Goal: Information Seeking & Learning: Learn about a topic

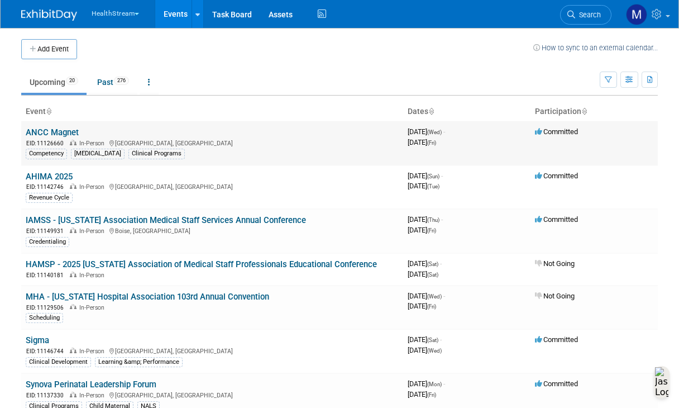
click at [60, 132] on link "ANCC Magnet" at bounding box center [52, 132] width 53 height 10
click at [106, 79] on link "Past 276" at bounding box center [113, 82] width 49 height 21
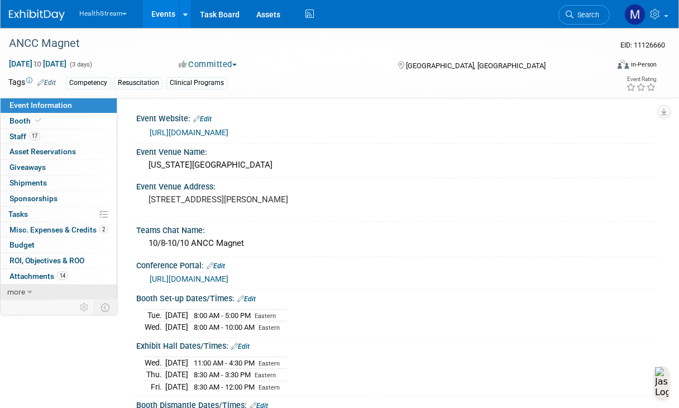
click at [20, 291] on span "more" at bounding box center [16, 291] width 18 height 9
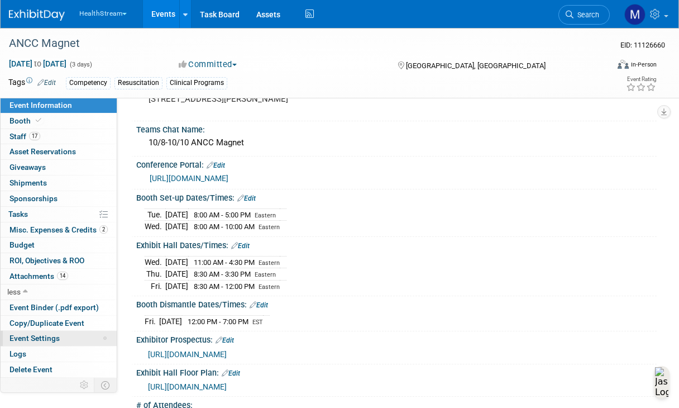
scroll to position [135, 0]
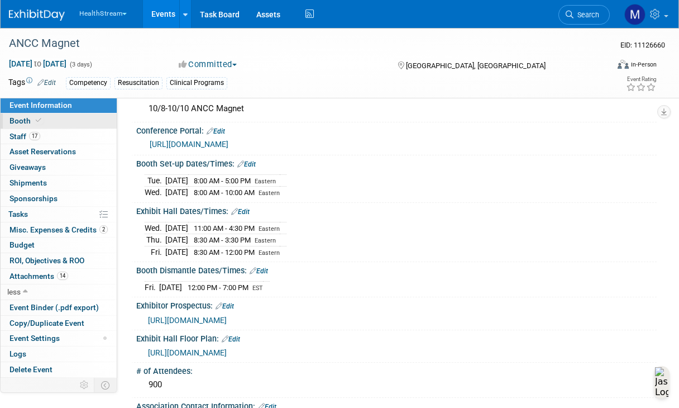
click at [50, 121] on link "Booth" at bounding box center [59, 120] width 116 height 15
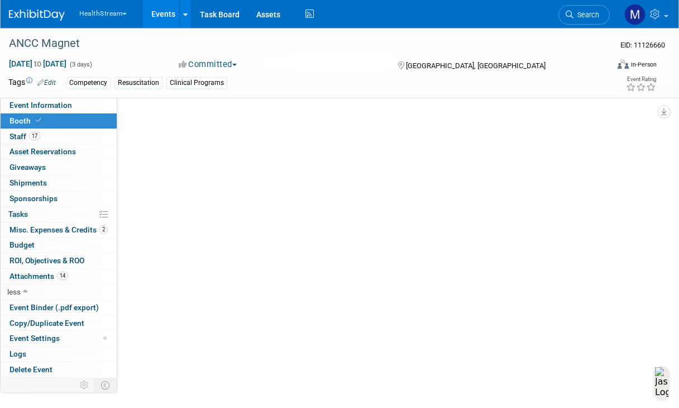
scroll to position [0, 0]
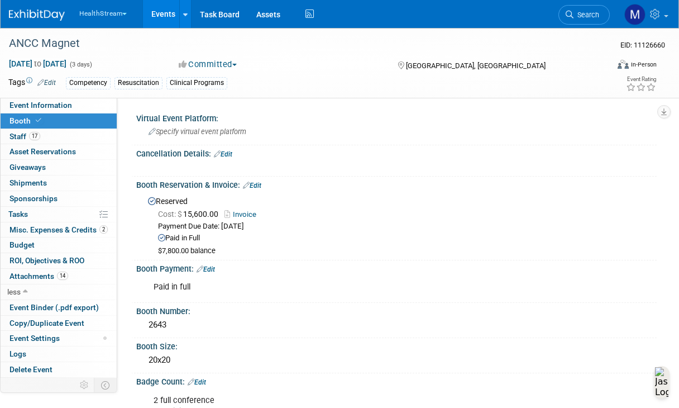
click at [54, 122] on link "Booth" at bounding box center [59, 120] width 116 height 15
click at [141, 90] on div "Tags Edit Competency Resuscitation Clinical Programs" at bounding box center [277, 83] width 538 height 17
click at [140, 82] on div "[MEDICAL_DATA]" at bounding box center [139, 83] width 48 height 12
click at [255, 82] on div "Competency Resuscitation Clinical Programs" at bounding box center [306, 83] width 481 height 12
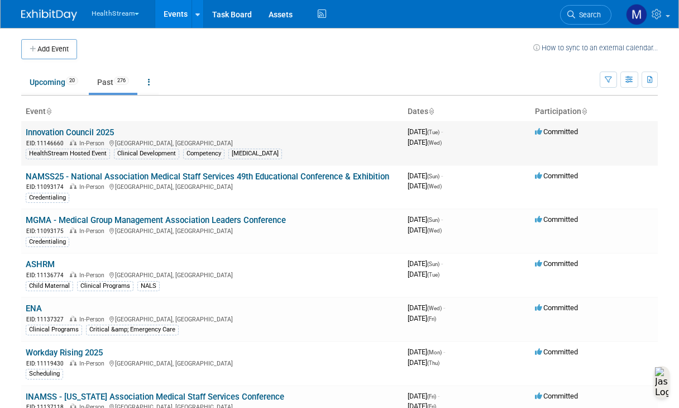
click at [172, 155] on div "Clinical Development" at bounding box center [146, 154] width 65 height 10
click at [201, 153] on div "Competency" at bounding box center [203, 154] width 41 height 10
click at [607, 77] on icon "button" at bounding box center [608, 80] width 7 height 7
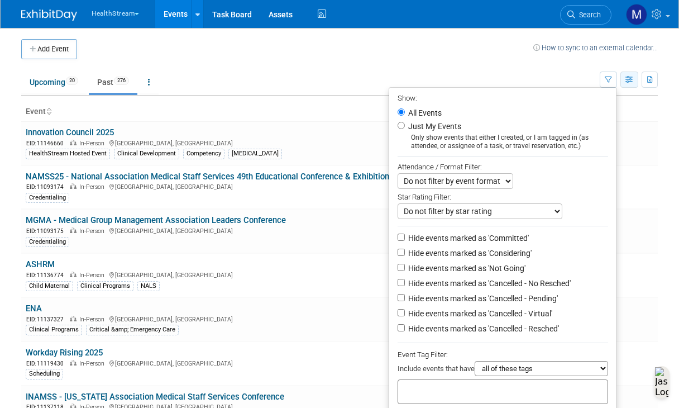
click at [629, 83] on icon "button" at bounding box center [630, 80] width 8 height 7
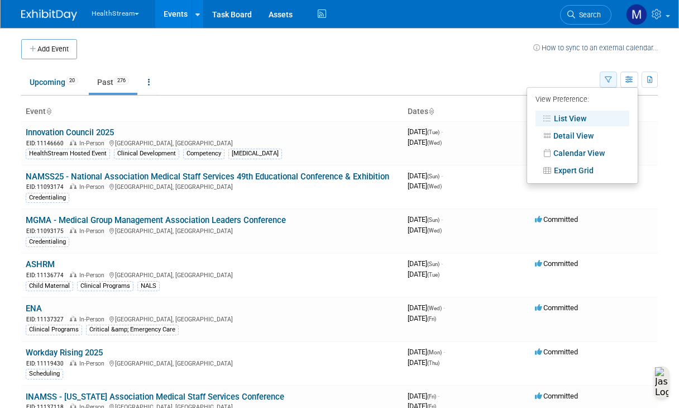
click at [610, 80] on icon "button" at bounding box center [608, 80] width 7 height 7
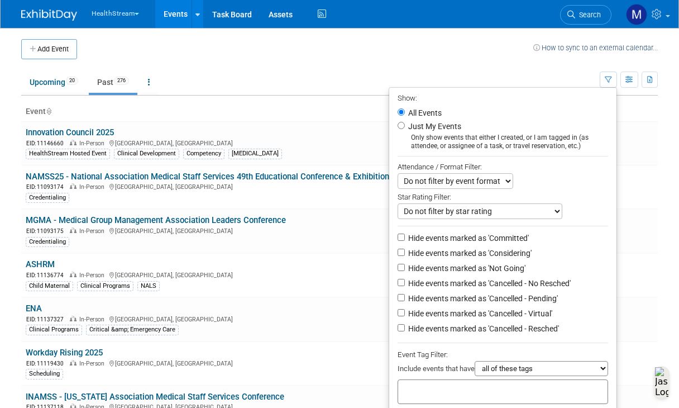
click at [430, 127] on label "Just My Events" at bounding box center [433, 126] width 55 height 11
click at [405, 127] on input "Just My Events" at bounding box center [401, 125] width 7 height 7
radio input "true"
click at [415, 112] on label "All Events" at bounding box center [424, 113] width 36 height 8
click at [405, 112] on input "All Events" at bounding box center [401, 111] width 7 height 7
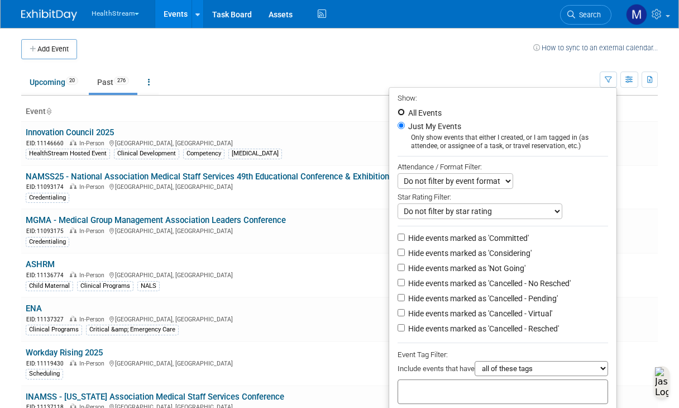
radio input "true"
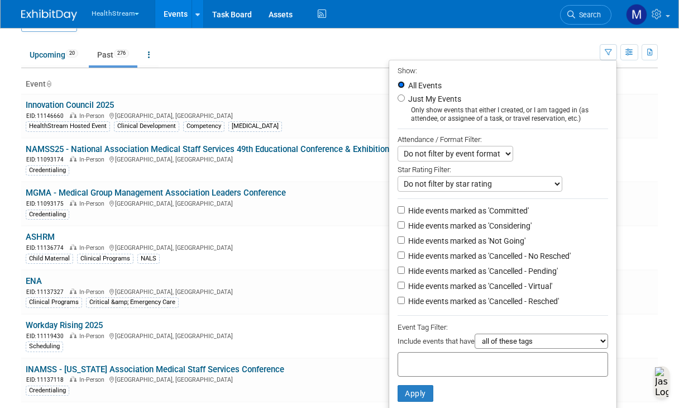
scroll to position [13, 0]
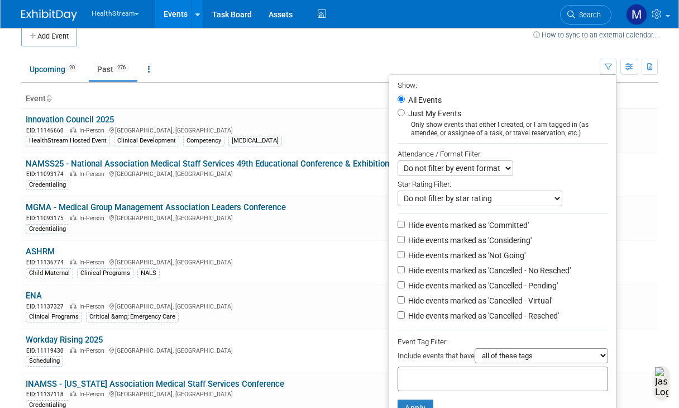
click at [408, 66] on ul "Upcoming 20 Past 276 All Events 296 Past and Upcoming Grouped Annually Events g…" at bounding box center [310, 70] width 579 height 25
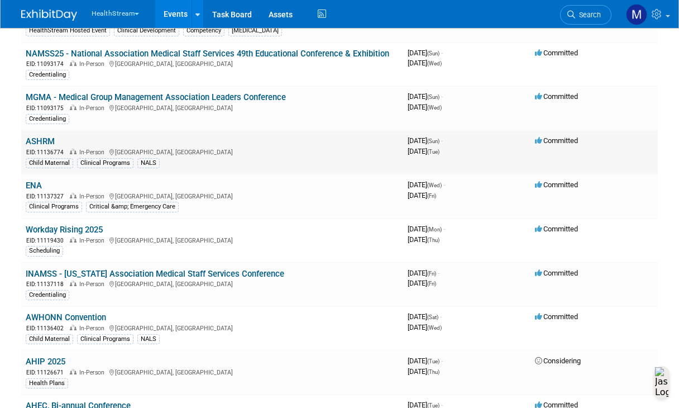
scroll to position [104, 0]
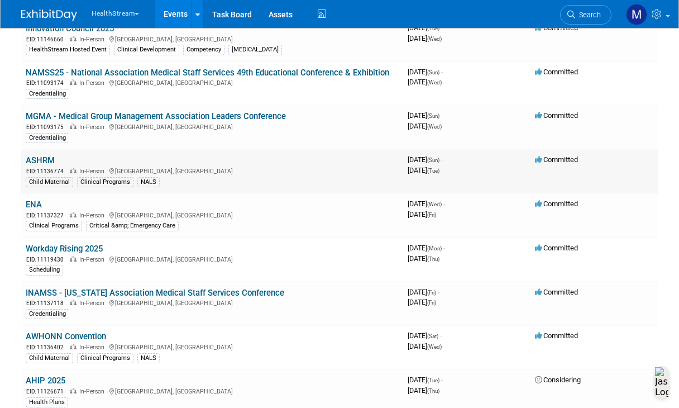
click at [46, 162] on link "ASHRM" at bounding box center [40, 160] width 29 height 10
click at [38, 203] on link "ENA" at bounding box center [34, 204] width 16 height 10
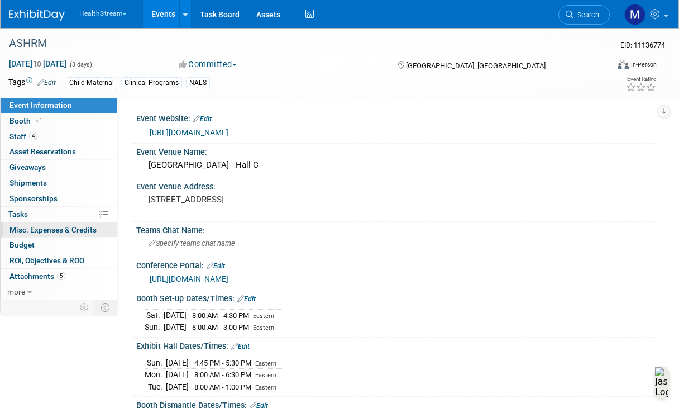
click at [60, 229] on span "Misc. Expenses & Credits 0" at bounding box center [52, 229] width 87 height 9
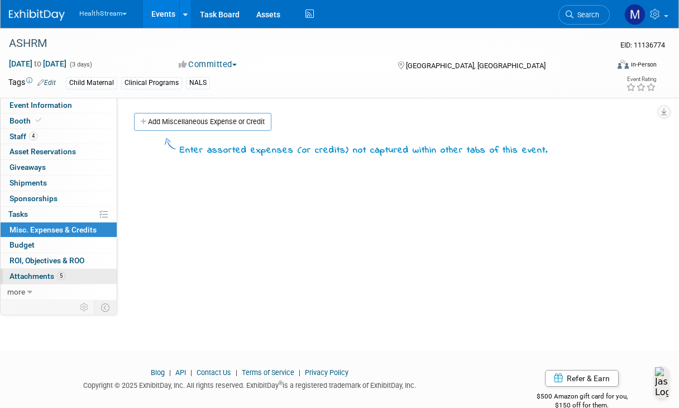
click at [69, 275] on link "5 Attachments 5" at bounding box center [59, 276] width 116 height 15
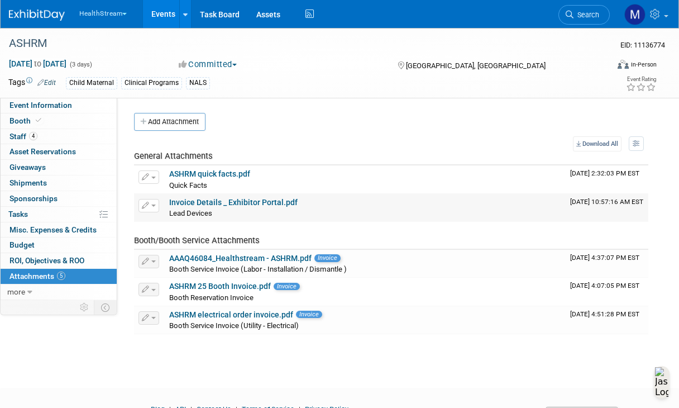
click at [241, 201] on link "Invoice Details _ Exhibitor Portal.pdf" at bounding box center [233, 202] width 129 height 9
click at [67, 265] on link "0 ROI, Objectives & ROO 0" at bounding box center [59, 260] width 116 height 15
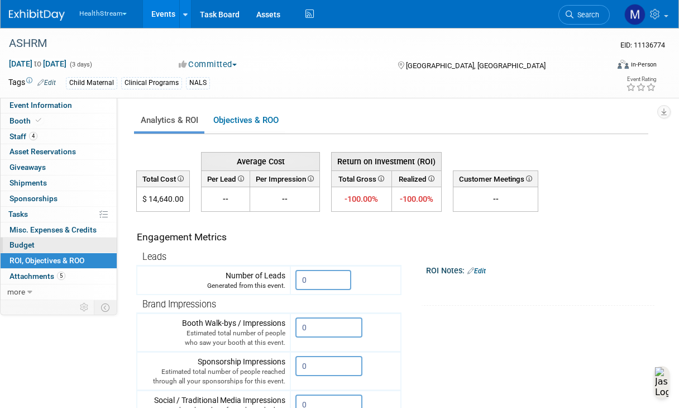
click at [54, 246] on link "Budget" at bounding box center [59, 244] width 116 height 15
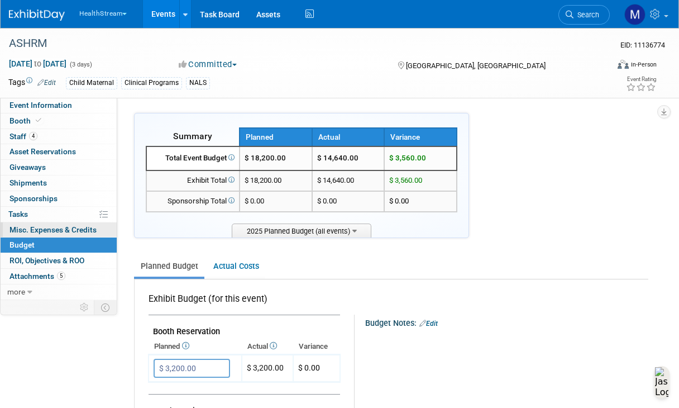
click at [48, 227] on span "Misc. Expenses & Credits 0" at bounding box center [52, 229] width 87 height 9
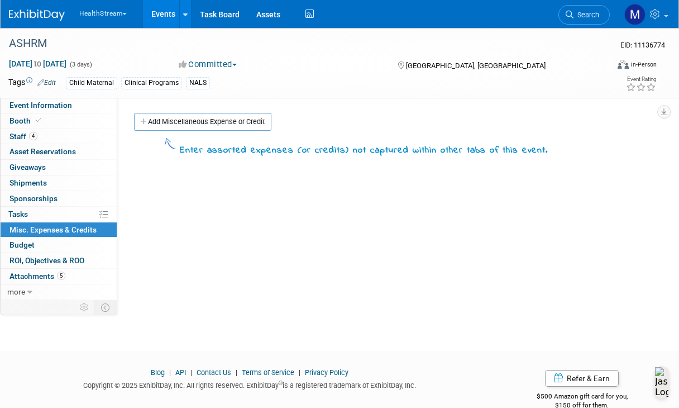
click at [46, 216] on link "0% Tasks 0%" at bounding box center [59, 214] width 116 height 15
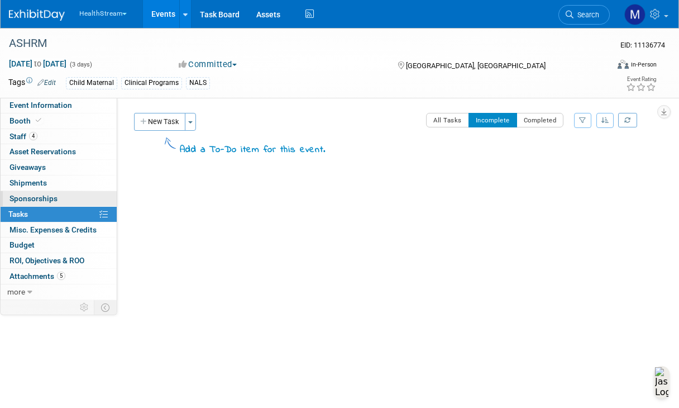
click at [44, 204] on link "0 Sponsorships 0" at bounding box center [59, 198] width 116 height 15
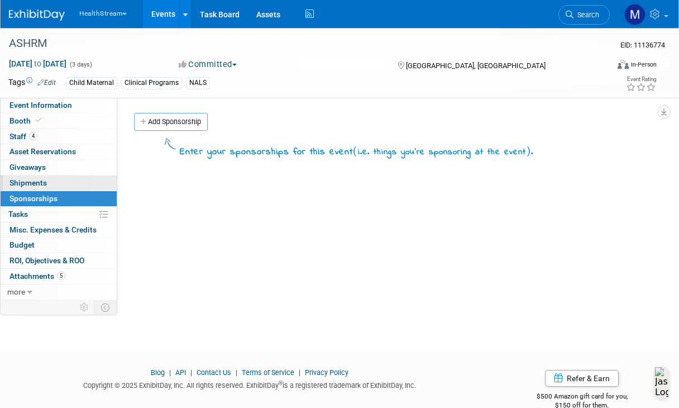
click at [42, 185] on span "Shipments 0" at bounding box center [27, 182] width 37 height 9
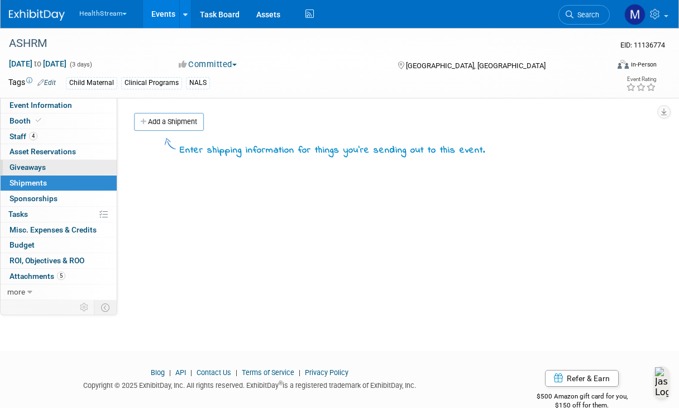
click at [44, 163] on span "Giveaways 0" at bounding box center [27, 167] width 36 height 9
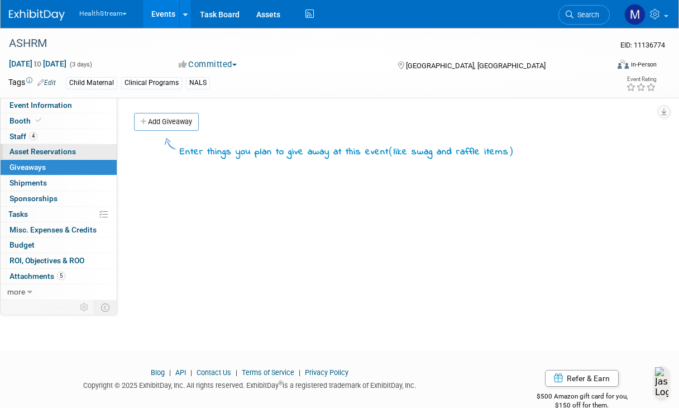
click at [45, 154] on span "Asset Reservations 0" at bounding box center [42, 151] width 66 height 9
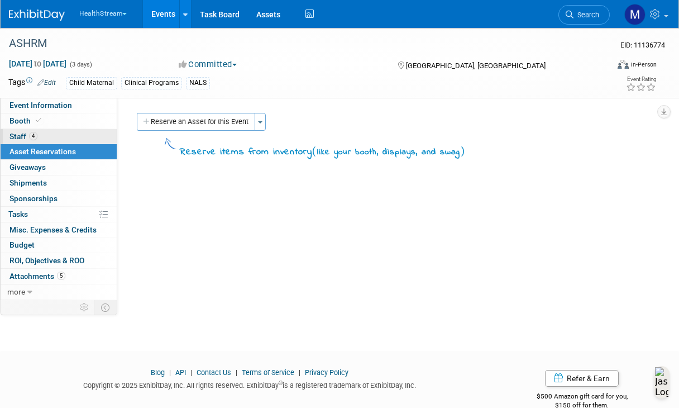
click at [41, 134] on link "4 Staff 4" at bounding box center [59, 136] width 116 height 15
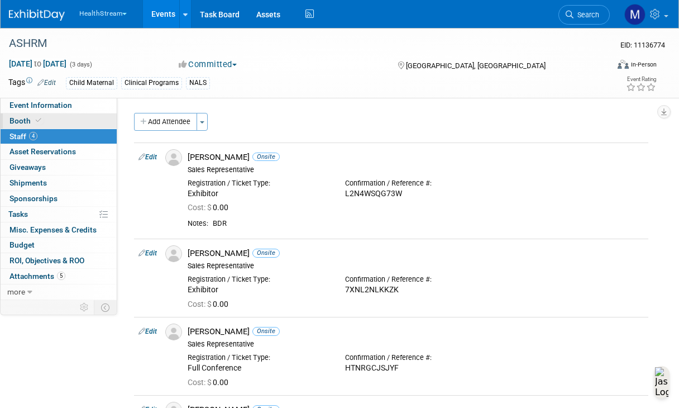
click at [49, 118] on link "Booth" at bounding box center [59, 120] width 116 height 15
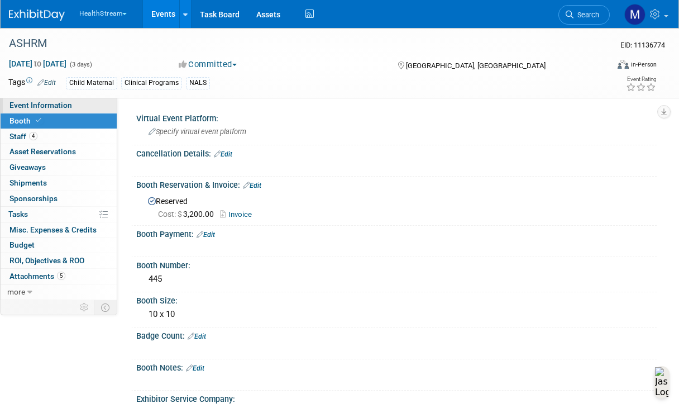
click at [44, 103] on span "Event Information" at bounding box center [40, 105] width 63 height 9
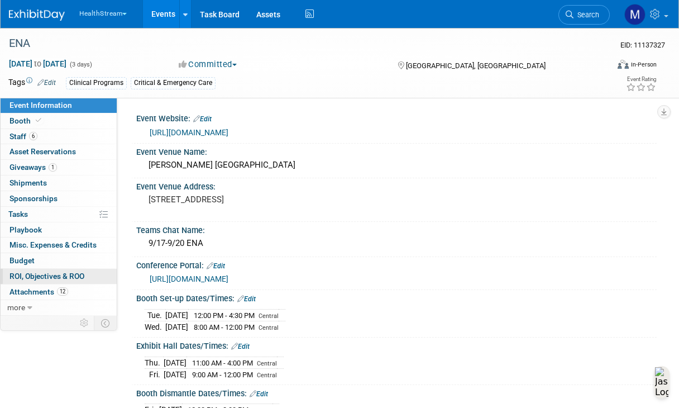
click at [53, 281] on link "0 ROI, Objectives & ROO 0" at bounding box center [59, 276] width 116 height 15
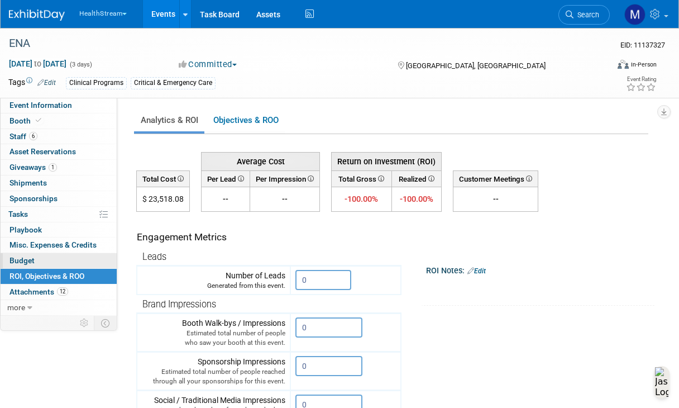
click at [46, 256] on link "Budget" at bounding box center [59, 260] width 116 height 15
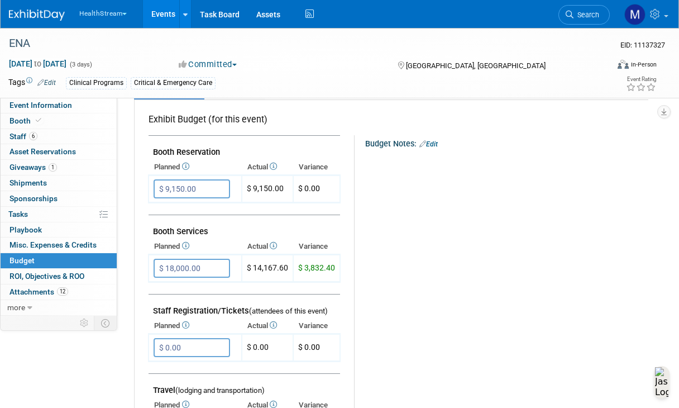
scroll to position [198, 0]
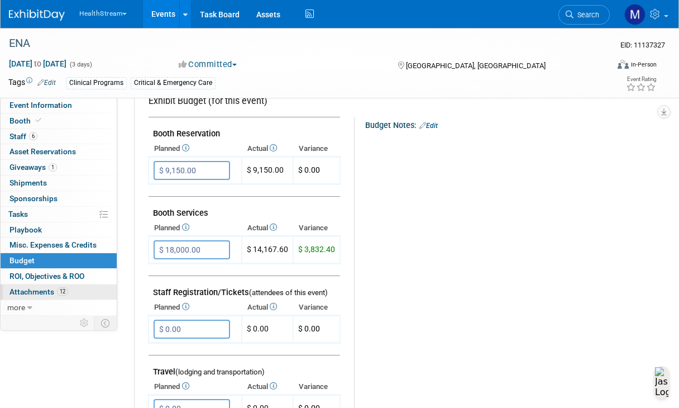
click at [82, 294] on link "12 Attachments 12" at bounding box center [59, 291] width 116 height 15
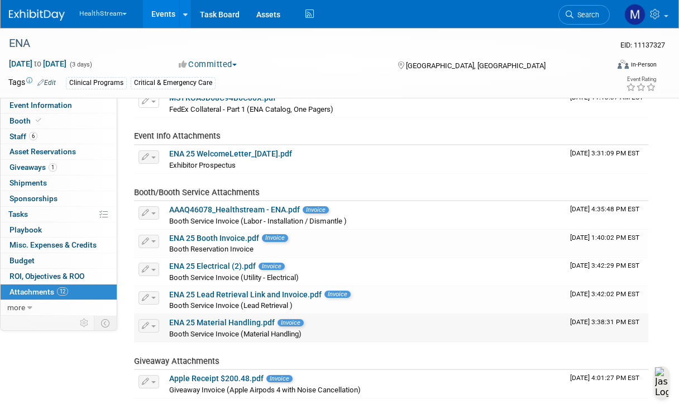
scroll to position [201, 0]
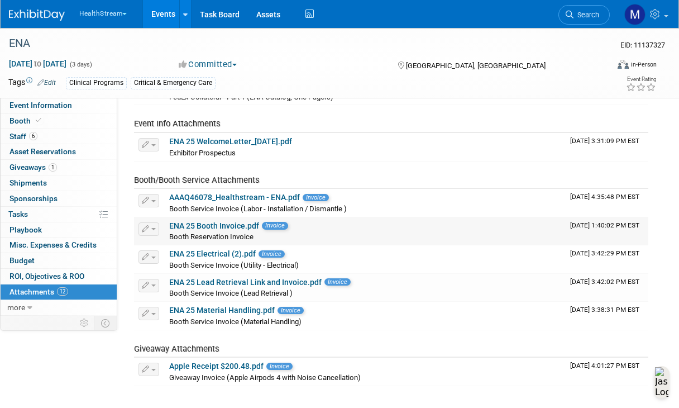
click at [203, 225] on link "ENA 25 Booth Invoice.pdf" at bounding box center [214, 225] width 90 height 9
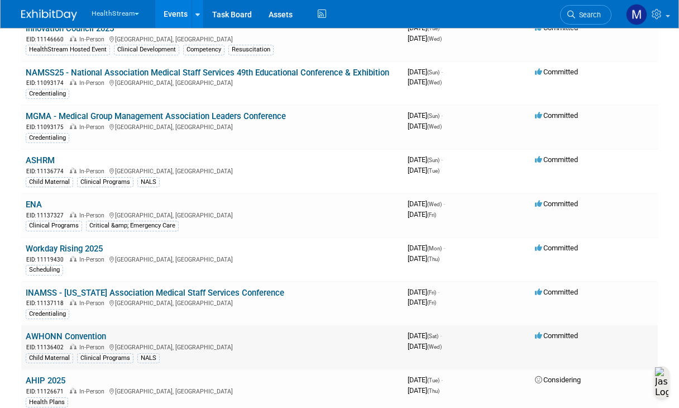
click at [102, 340] on link "AWHONN Convention" at bounding box center [66, 336] width 80 height 10
click at [41, 205] on link "ENA" at bounding box center [34, 204] width 16 height 10
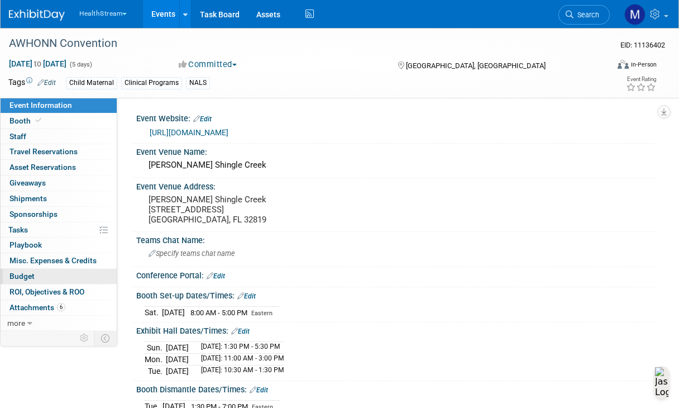
click at [50, 277] on link "Budget" at bounding box center [59, 276] width 116 height 15
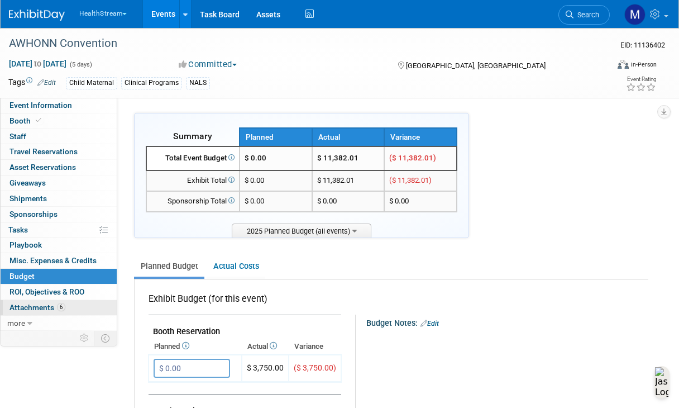
click at [68, 306] on link "6 Attachments 6" at bounding box center [59, 307] width 116 height 15
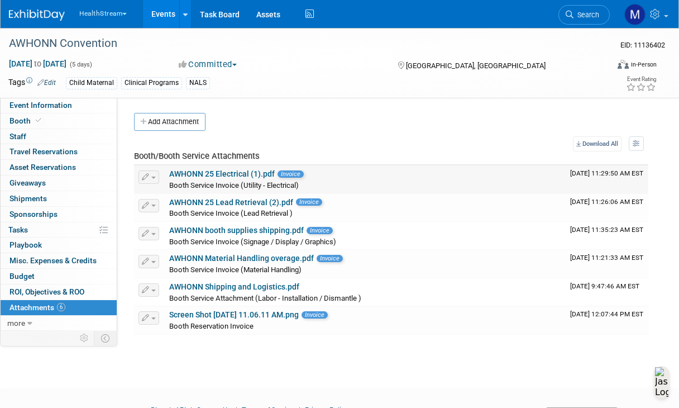
click at [214, 175] on link "AWHONN 25 Electrical (1).pdf" at bounding box center [222, 173] width 106 height 9
click at [262, 205] on link "AWHONN 25 Lead Retrieval (2).pdf" at bounding box center [231, 202] width 124 height 9
click at [231, 261] on link "AWHONN Material Handling overage.pdf" at bounding box center [241, 258] width 145 height 9
click at [221, 287] on link "AWHONN Shipping and Logistics.pdf" at bounding box center [234, 286] width 130 height 9
click at [258, 316] on link "Screen Shot 2025-07-08 at 11.06.11 AM.png" at bounding box center [234, 314] width 130 height 9
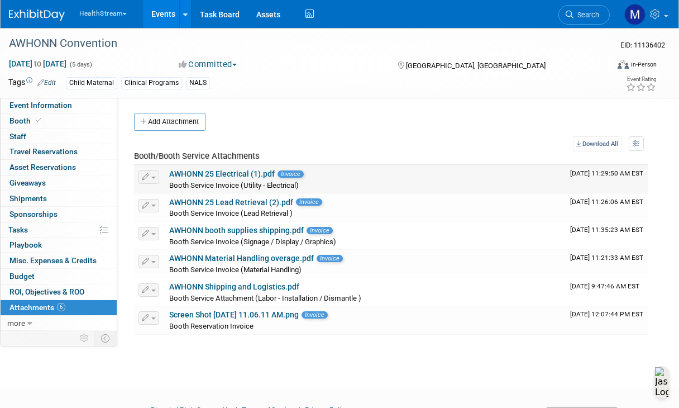
click at [194, 178] on div "AWHONN 25 Electrical (1).pdf Invoice" at bounding box center [365, 174] width 392 height 10
click at [192, 173] on link "AWHONN 25 Electrical (1).pdf" at bounding box center [222, 173] width 106 height 9
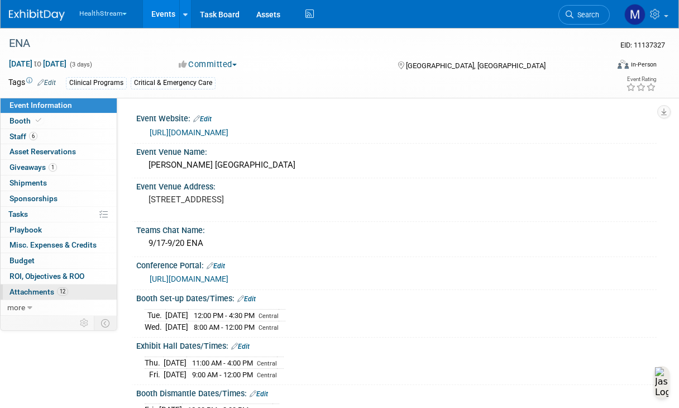
click at [48, 295] on span "Attachments 12" at bounding box center [38, 291] width 59 height 9
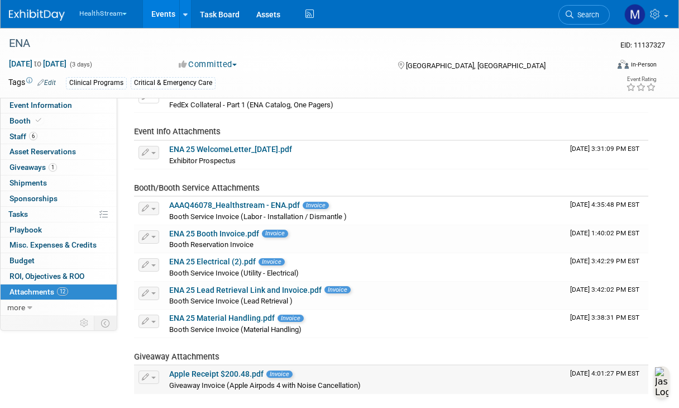
scroll to position [258, 0]
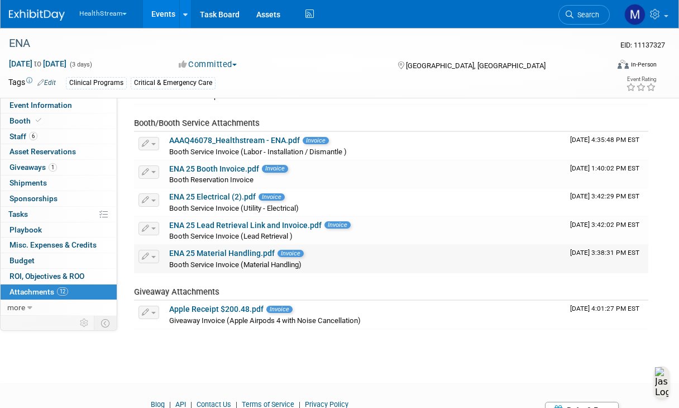
click at [214, 256] on link "ENA 25 Material Handling.pdf" at bounding box center [222, 253] width 106 height 9
click at [202, 225] on link "ENA 25 Lead Retrieval Link and Invoice.pdf" at bounding box center [245, 225] width 153 height 9
click at [232, 196] on link "ENA 25 Electrical (2).pdf" at bounding box center [212, 196] width 87 height 9
click at [223, 169] on link "ENA 25 Booth Invoice.pdf" at bounding box center [214, 168] width 90 height 9
click at [189, 145] on div "AAAQ46078_Healthstream - ENA.pdf Invoice" at bounding box center [365, 141] width 392 height 10
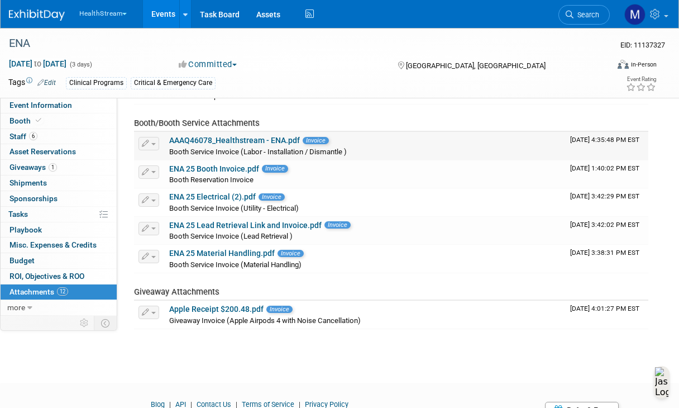
click at [188, 143] on link "AAAQ46078_Healthstream - ENA.pdf" at bounding box center [234, 140] width 131 height 9
click at [280, 139] on link "AAAQ46078_Healthstream - ENA.pdf" at bounding box center [234, 140] width 131 height 9
click at [198, 180] on span "Booth Reservation Invoice" at bounding box center [211, 179] width 84 height 8
click at [197, 169] on link "ENA 25 Booth Invoice.pdf" at bounding box center [214, 168] width 90 height 9
click at [231, 200] on link "ENA 25 Electrical (2).pdf" at bounding box center [212, 196] width 87 height 9
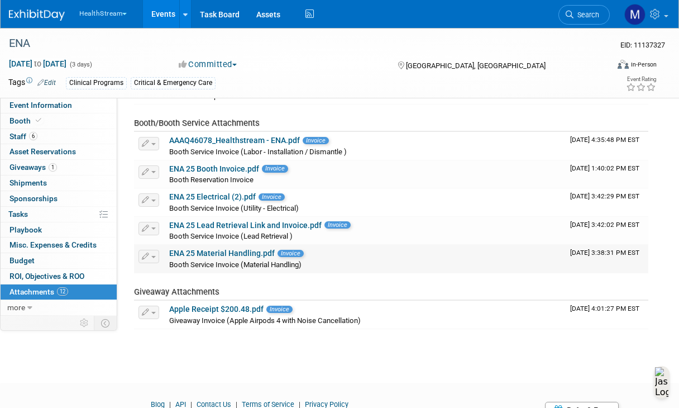
click at [249, 251] on link "ENA 25 Material Handling.pdf" at bounding box center [222, 253] width 106 height 9
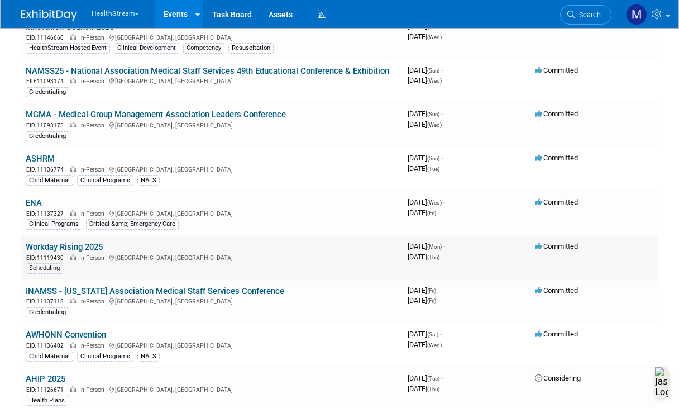
scroll to position [106, 0]
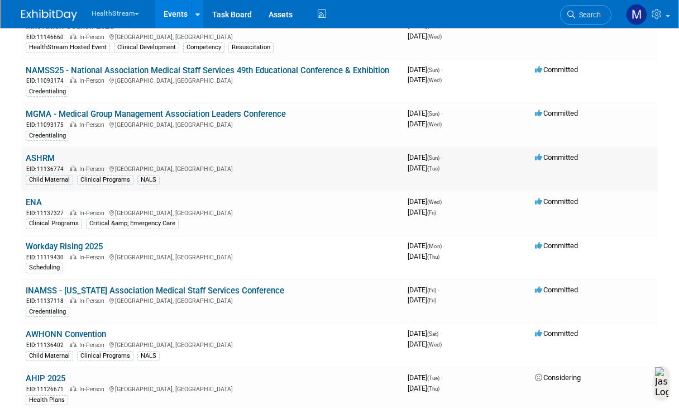
click at [55, 160] on td "ASHRM EID: 11136774 In-Person [GEOGRAPHIC_DATA], [GEOGRAPHIC_DATA] Child Matern…" at bounding box center [212, 169] width 382 height 44
click at [50, 160] on link "ASHRM" at bounding box center [40, 158] width 29 height 10
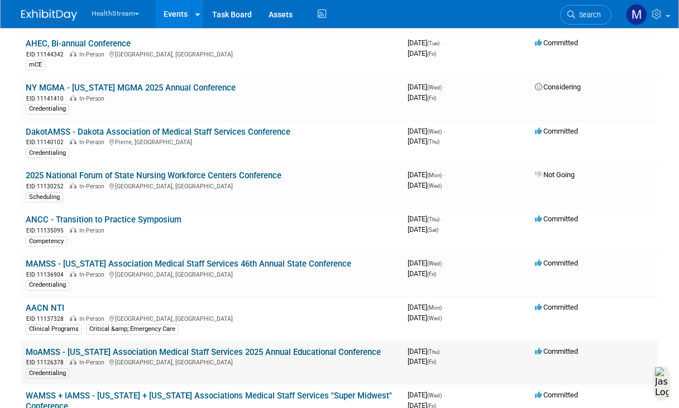
scroll to position [529, 0]
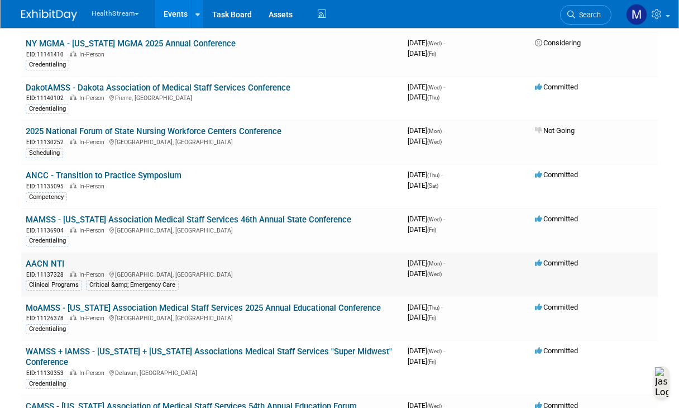
click at [37, 263] on link "AACN NTI" at bounding box center [45, 264] width 39 height 10
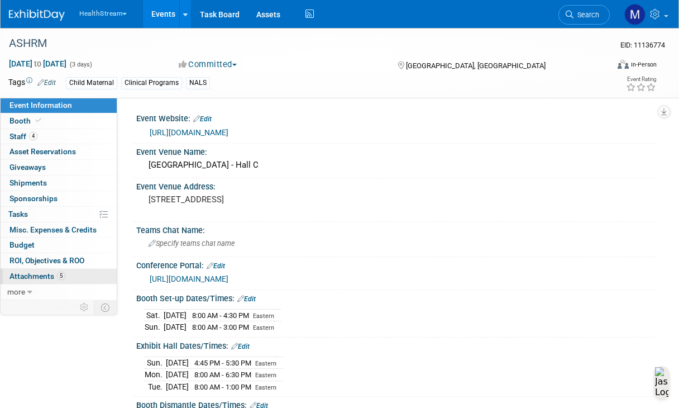
click at [77, 273] on link "5 Attachments 5" at bounding box center [59, 276] width 116 height 15
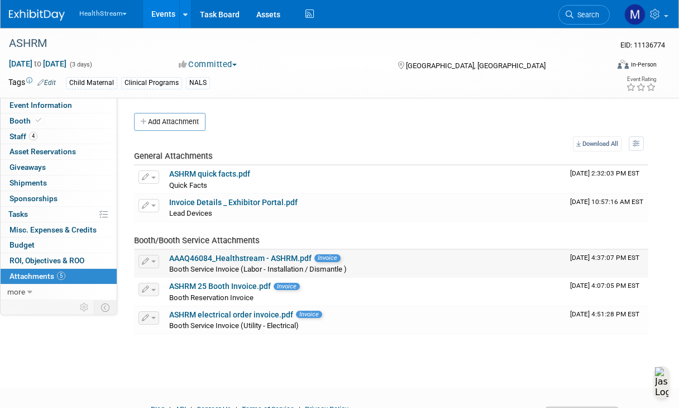
click at [220, 262] on link "AAAQ46084_Healthstream - ASHRM.pdf" at bounding box center [240, 258] width 142 height 9
click at [229, 200] on link "Invoice Details _ Exhibitor Portal.pdf" at bounding box center [233, 202] width 129 height 9
click at [225, 315] on link "ASHRM electrical order invoice.pdf" at bounding box center [231, 314] width 124 height 9
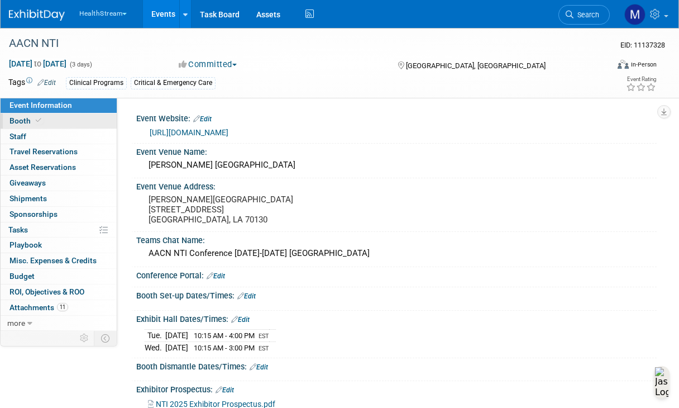
click at [56, 126] on link "Booth" at bounding box center [59, 120] width 116 height 15
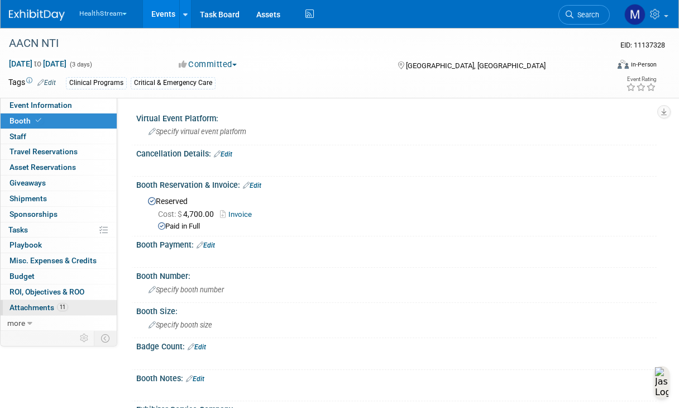
click at [42, 312] on link "11 Attachments 11" at bounding box center [59, 307] width 116 height 15
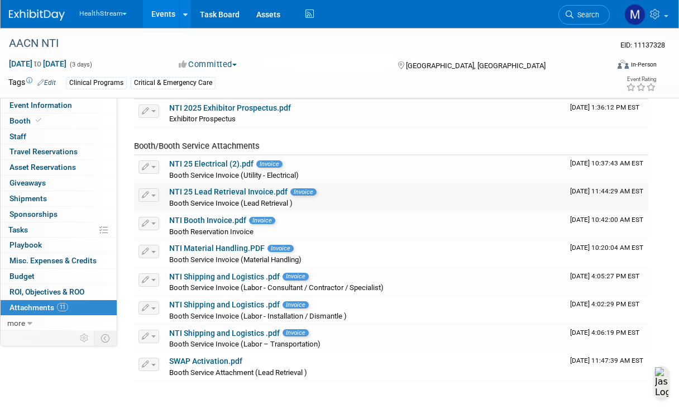
scroll to position [181, 0]
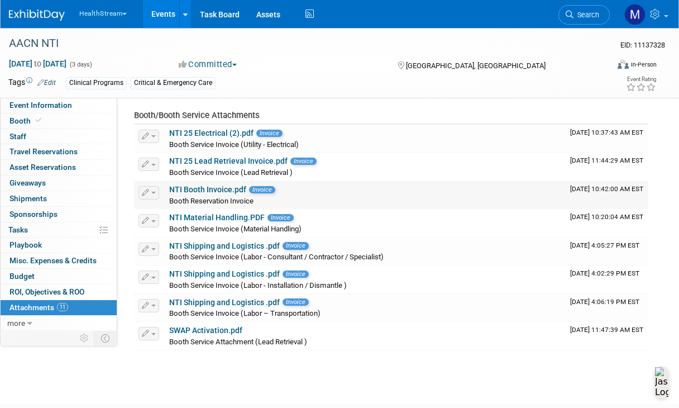
click at [223, 191] on link "NTI Booth Invoice.pdf" at bounding box center [207, 189] width 77 height 9
click at [194, 134] on link "NTI 25 Electrical (2).pdf" at bounding box center [211, 133] width 84 height 9
click at [251, 157] on link "NTI 25 Lead Retrieval Invoice.pdf" at bounding box center [228, 160] width 118 height 9
click at [216, 186] on link "NTI Booth Invoice.pdf" at bounding box center [207, 189] width 77 height 9
click at [185, 213] on link "NTI Material Handling.PDF" at bounding box center [217, 217] width 96 height 9
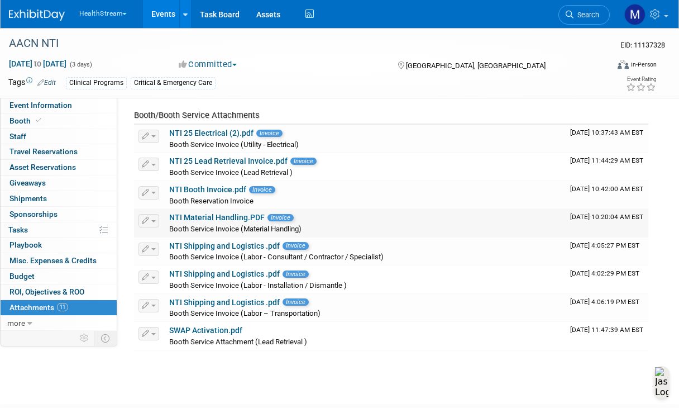
click at [216, 220] on link "NTI Material Handling.PDF" at bounding box center [217, 217] width 96 height 9
click at [209, 273] on link "NTI Shipping and Logistics .pdf" at bounding box center [224, 273] width 111 height 9
click at [213, 191] on link "NTI Booth Invoice.pdf" at bounding box center [207, 189] width 77 height 9
click at [198, 278] on link "NTI Shipping and Logistics .pdf" at bounding box center [224, 273] width 111 height 9
click at [243, 304] on link "NTI Shipping and Logistics .pdf" at bounding box center [224, 302] width 111 height 9
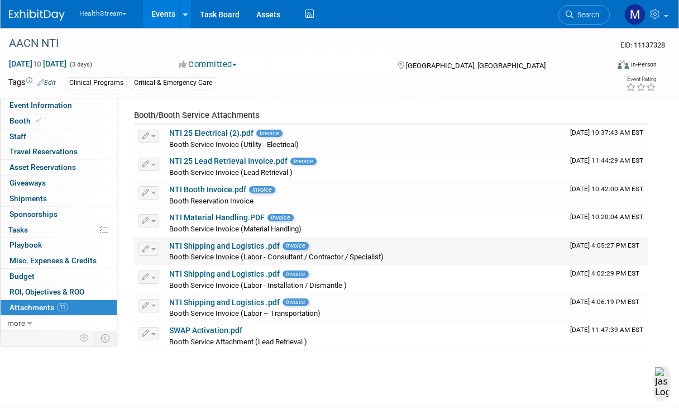
click at [244, 248] on link "NTI Shipping and Logistics .pdf" at bounding box center [224, 245] width 111 height 9
click at [207, 220] on link "NTI Material Handling.PDF" at bounding box center [217, 217] width 96 height 9
click at [197, 332] on link "SWAP Activation.pdf" at bounding box center [205, 330] width 73 height 9
click at [186, 194] on div "NTI Booth Invoice.pdf Invoice" at bounding box center [365, 190] width 392 height 10
click at [185, 189] on link "NTI Booth Invoice.pdf" at bounding box center [207, 189] width 77 height 9
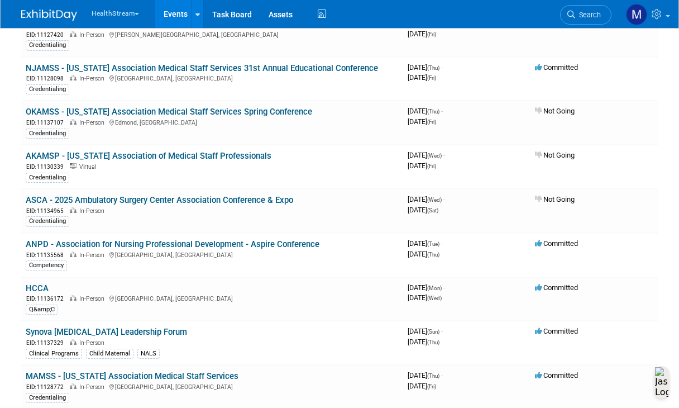
scroll to position [1209, 0]
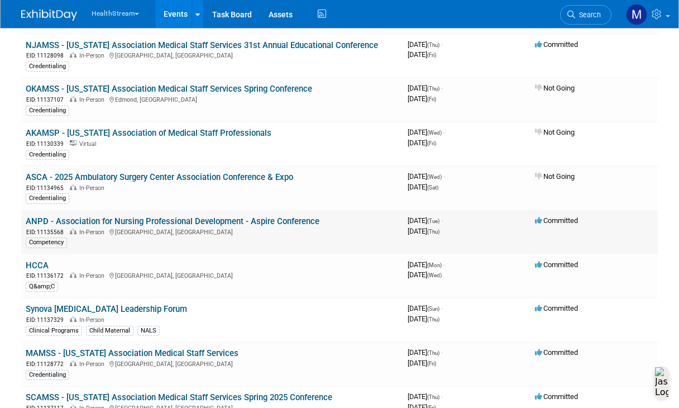
click at [196, 221] on link "ANPD - Association for Nursing Professional Development - Aspire Conference" at bounding box center [173, 221] width 294 height 10
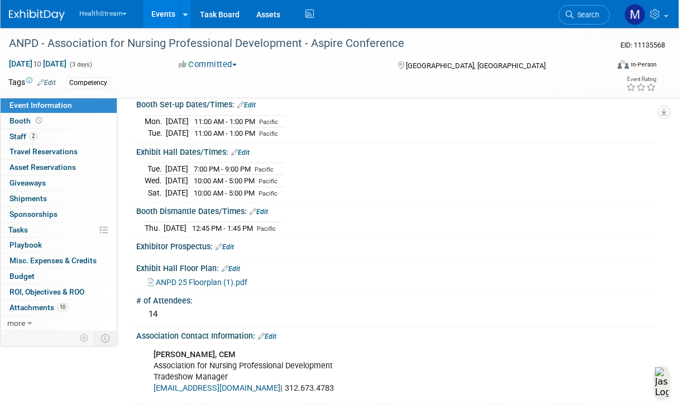
scroll to position [191, 0]
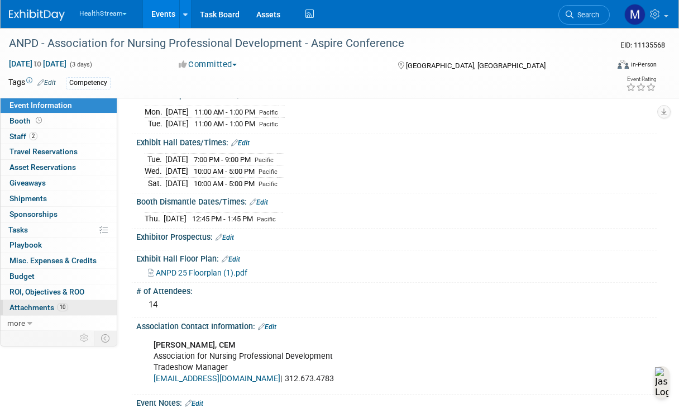
click at [66, 307] on span "10" at bounding box center [62, 307] width 11 height 8
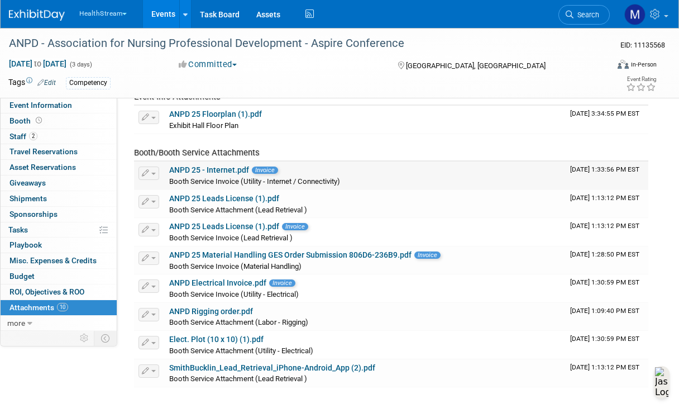
scroll to position [155, 0]
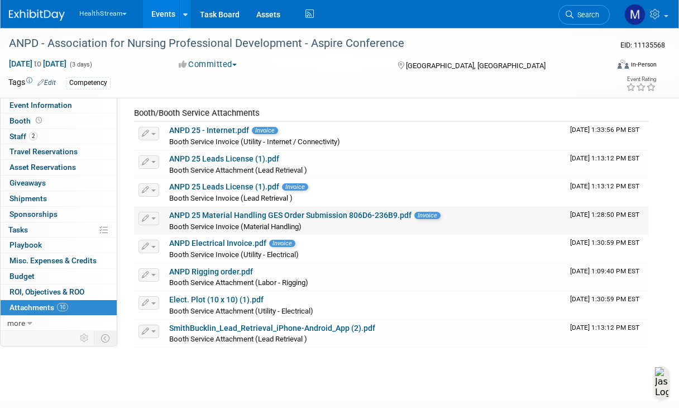
click at [335, 213] on link "ANPD 25 Material Handling GES Order Submission 806D6-236B9.pdf" at bounding box center [290, 215] width 243 height 9
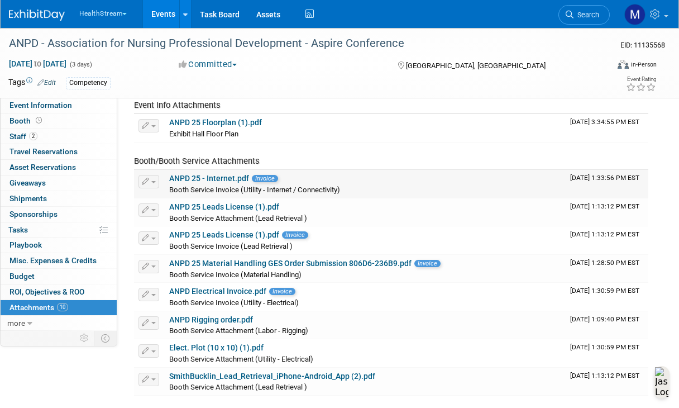
scroll to position [136, 0]
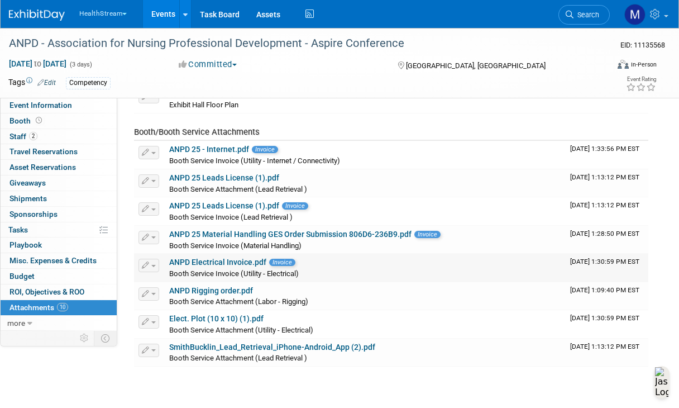
click at [216, 263] on link "ANPD Electrical Invoice.pdf" at bounding box center [217, 262] width 97 height 9
click at [208, 237] on link "ANPD 25 Material Handling GES Order Submission 806D6-236B9.pdf" at bounding box center [290, 234] width 243 height 9
click at [180, 203] on link "ANPD 25 Leads License (1).pdf" at bounding box center [224, 205] width 110 height 9
click at [198, 346] on link "SmithBucklin_Lead_Retrieval_iPhone-Android_App (2).pdf" at bounding box center [272, 347] width 206 height 9
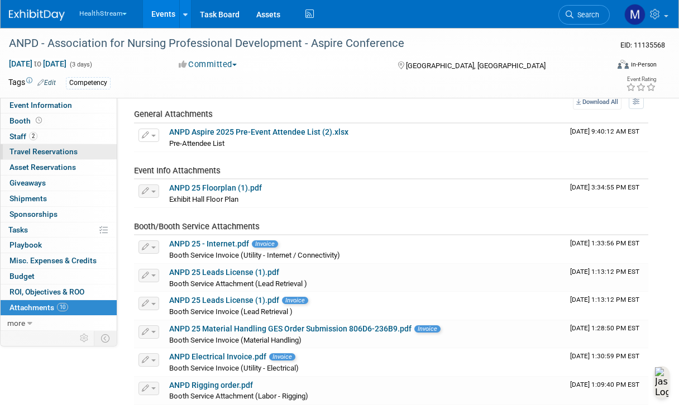
scroll to position [4, 0]
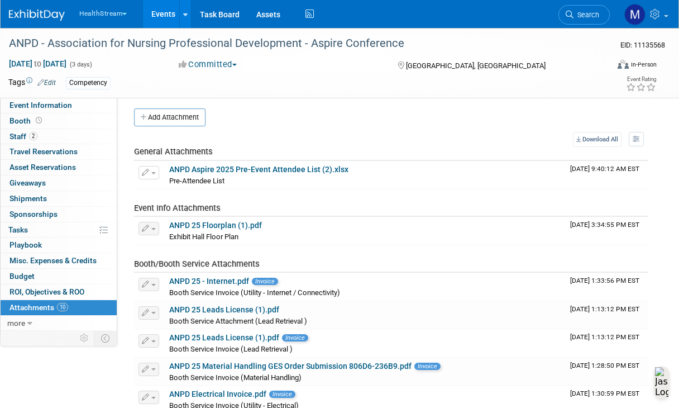
click at [246, 103] on div "Event Website: Edit [URL][DOMAIN_NAME] Event Venue Name: [GEOGRAPHIC_DATA] Even…" at bounding box center [387, 295] width 540 height 405
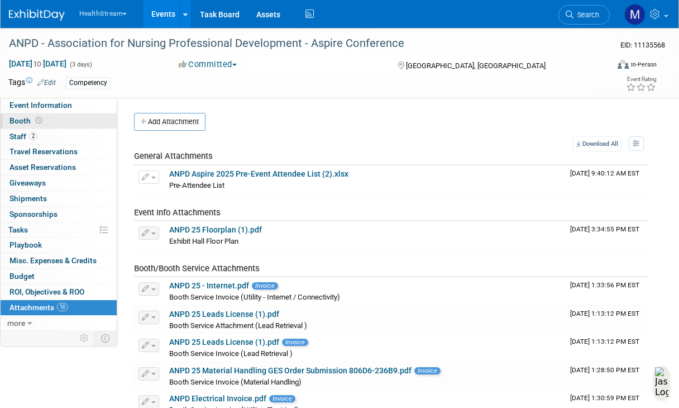
click at [49, 123] on link "Booth" at bounding box center [59, 120] width 116 height 15
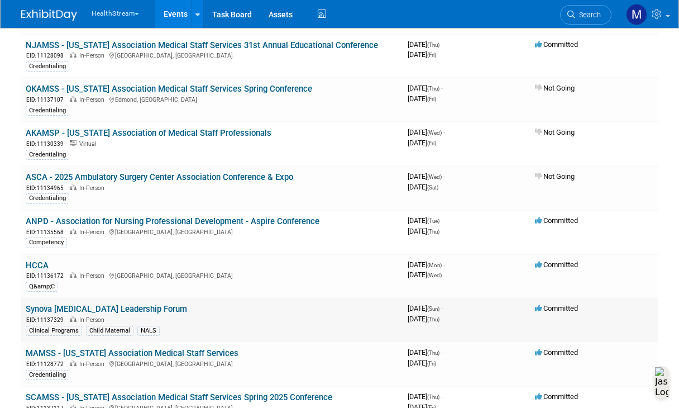
click at [111, 308] on link "Synova [MEDICAL_DATA] Leadership Forum" at bounding box center [106, 309] width 161 height 10
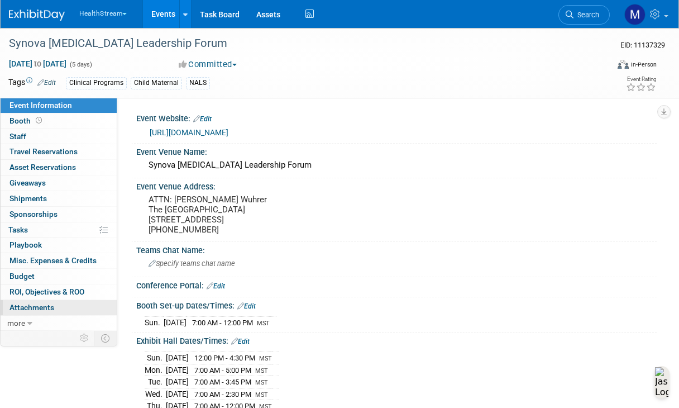
click at [70, 309] on link "0 Attachments 0" at bounding box center [59, 307] width 116 height 15
